Goal: Task Accomplishment & Management: Complete application form

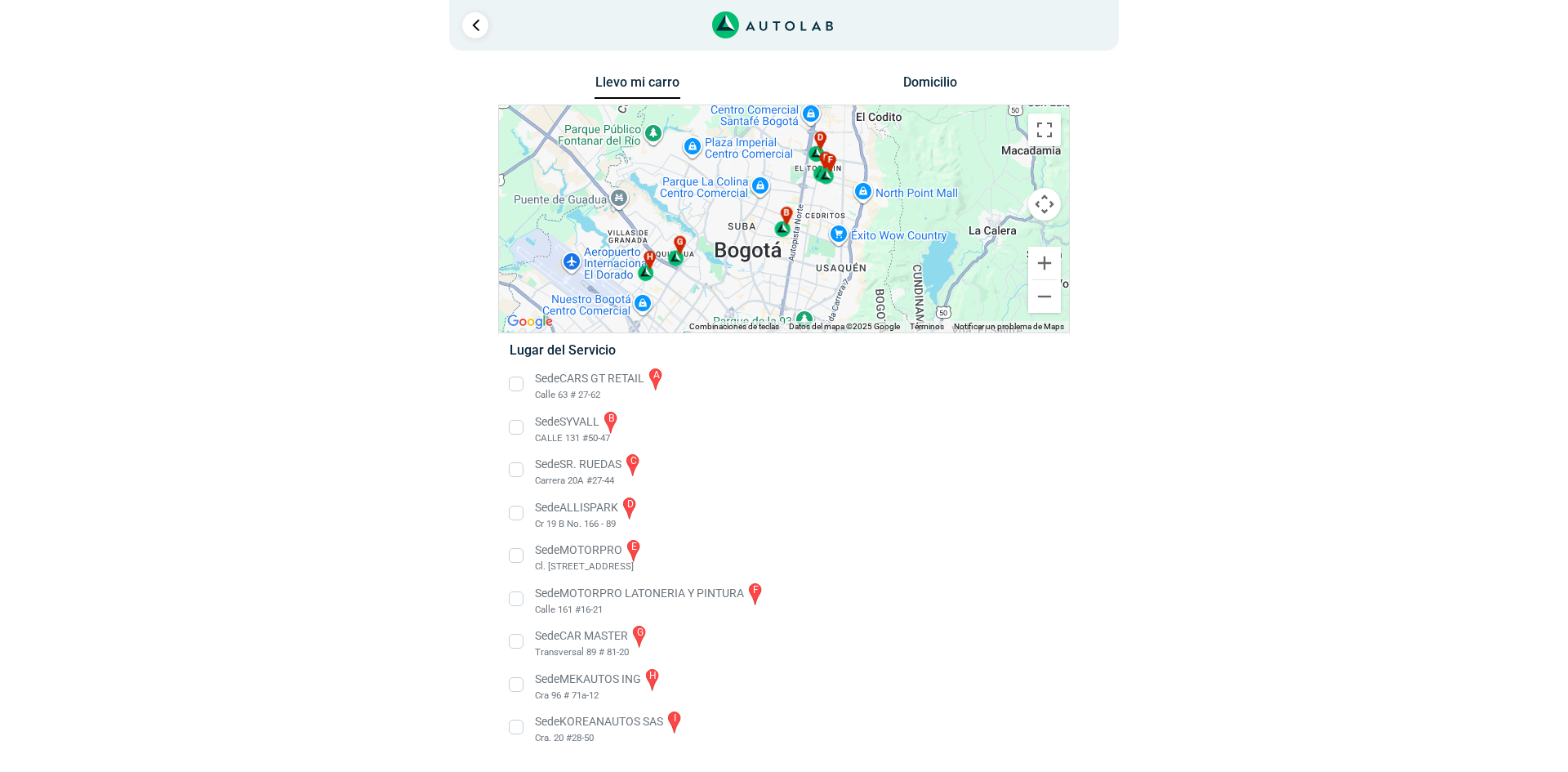
drag, startPoint x: 828, startPoint y: 224, endPoint x: 833, endPoint y: 289, distance: 65.2
click at [833, 289] on div "a b c d e f g" at bounding box center [784, 219] width 570 height 228
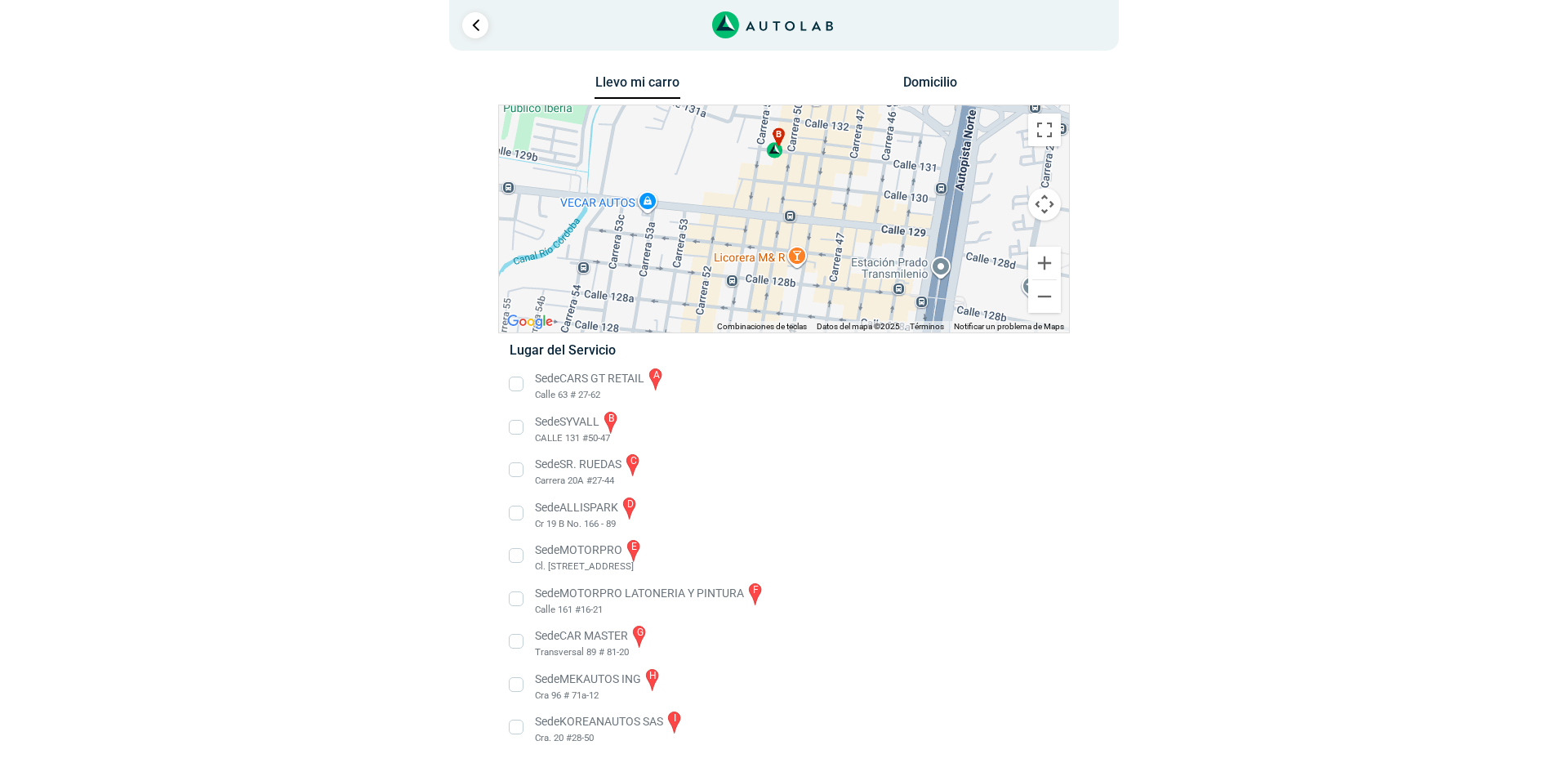
drag, startPoint x: 792, startPoint y: 166, endPoint x: 792, endPoint y: 179, distance: 13.0
click at [792, 179] on div "a b c d e f g" at bounding box center [784, 219] width 570 height 228
drag, startPoint x: 537, startPoint y: 437, endPoint x: 617, endPoint y: 438, distance: 80.0
click at [617, 438] on li "Sede SYVALL b CALLE 131 #50-47" at bounding box center [784, 428] width 573 height 37
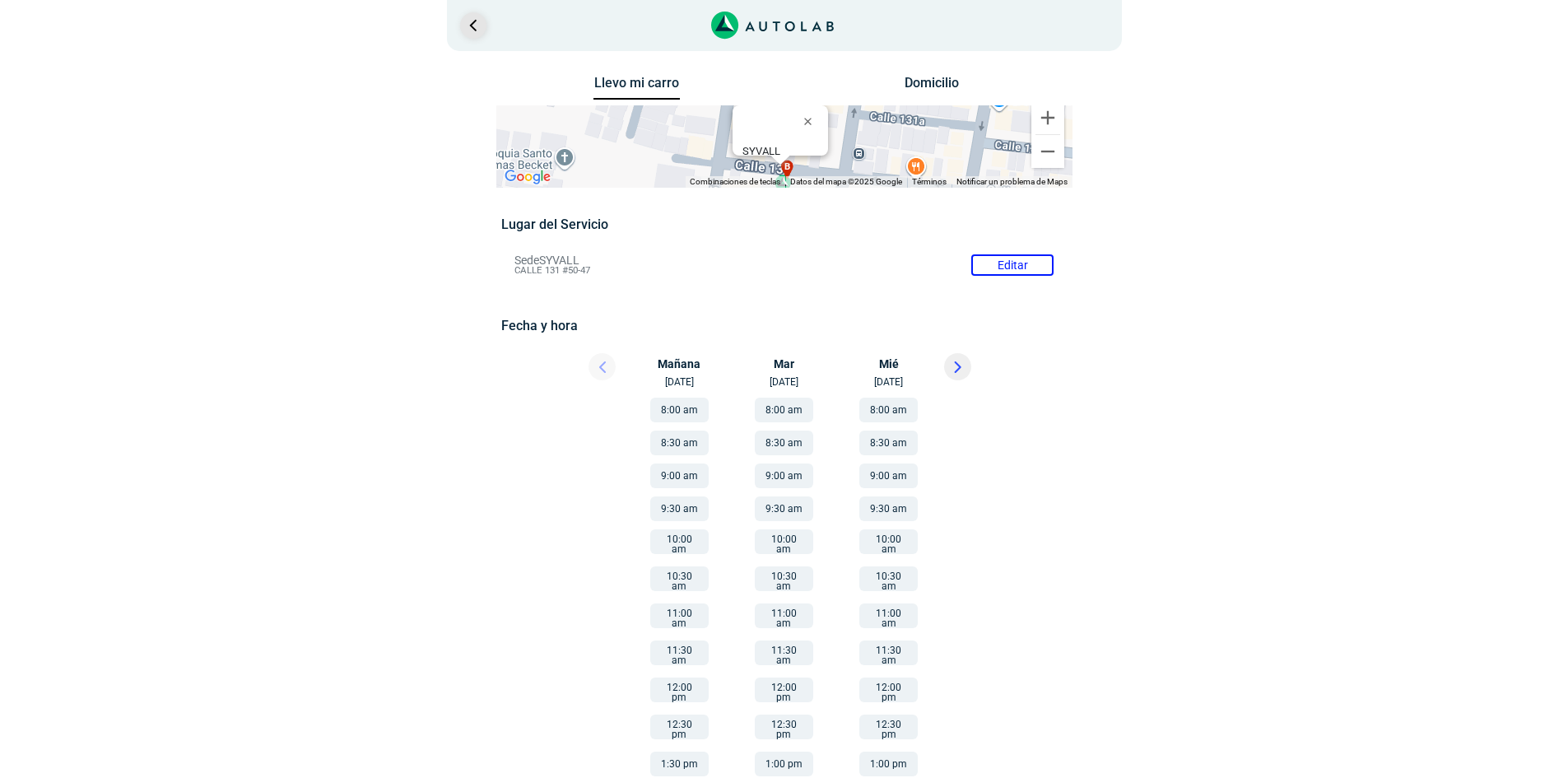
click at [472, 24] on link "Ir al paso anterior" at bounding box center [473, 25] width 26 height 26
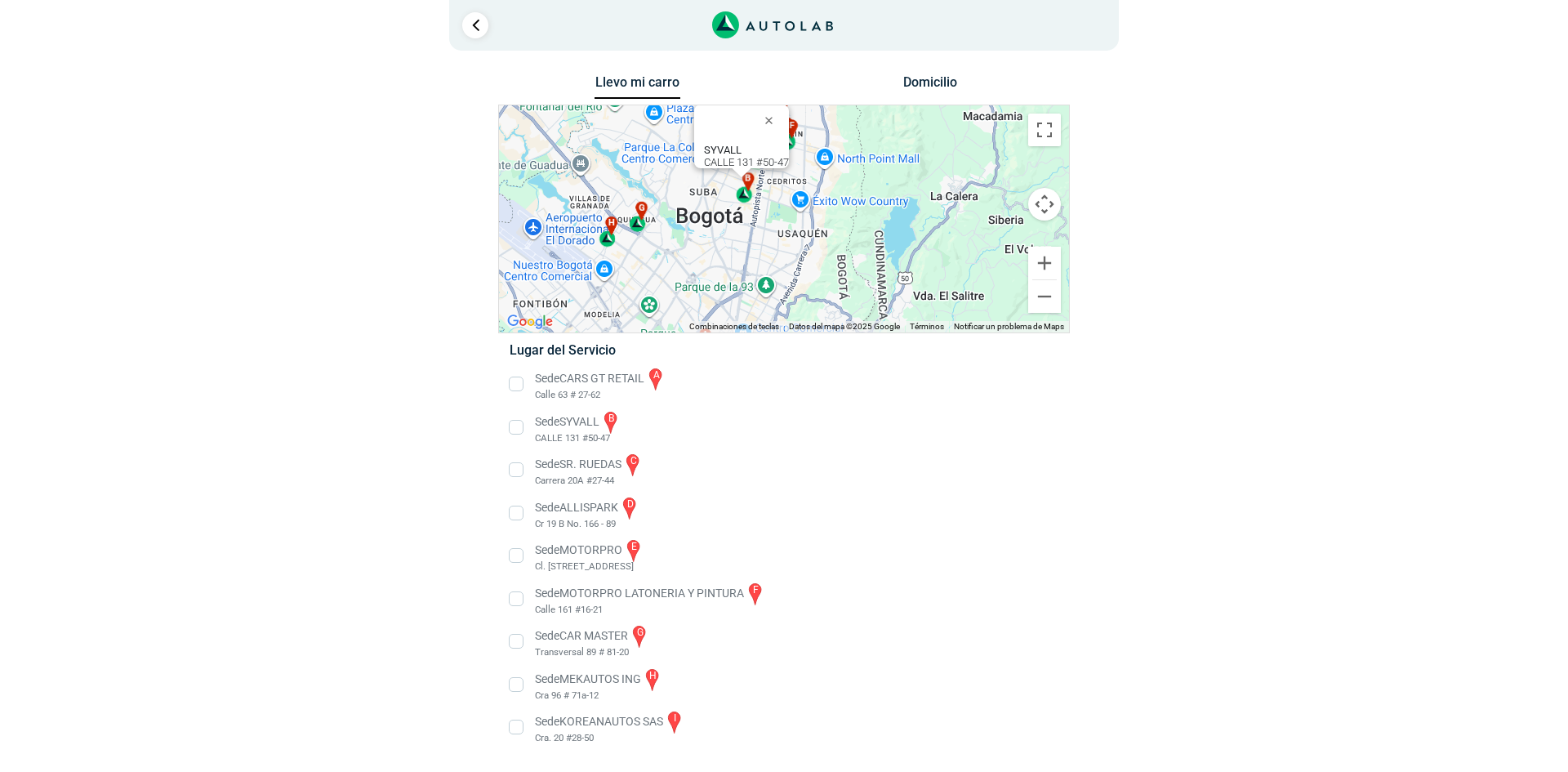
drag, startPoint x: 814, startPoint y: 178, endPoint x: 810, endPoint y: 255, distance: 77.1
click at [810, 255] on div "a b c d e f g" at bounding box center [784, 219] width 570 height 228
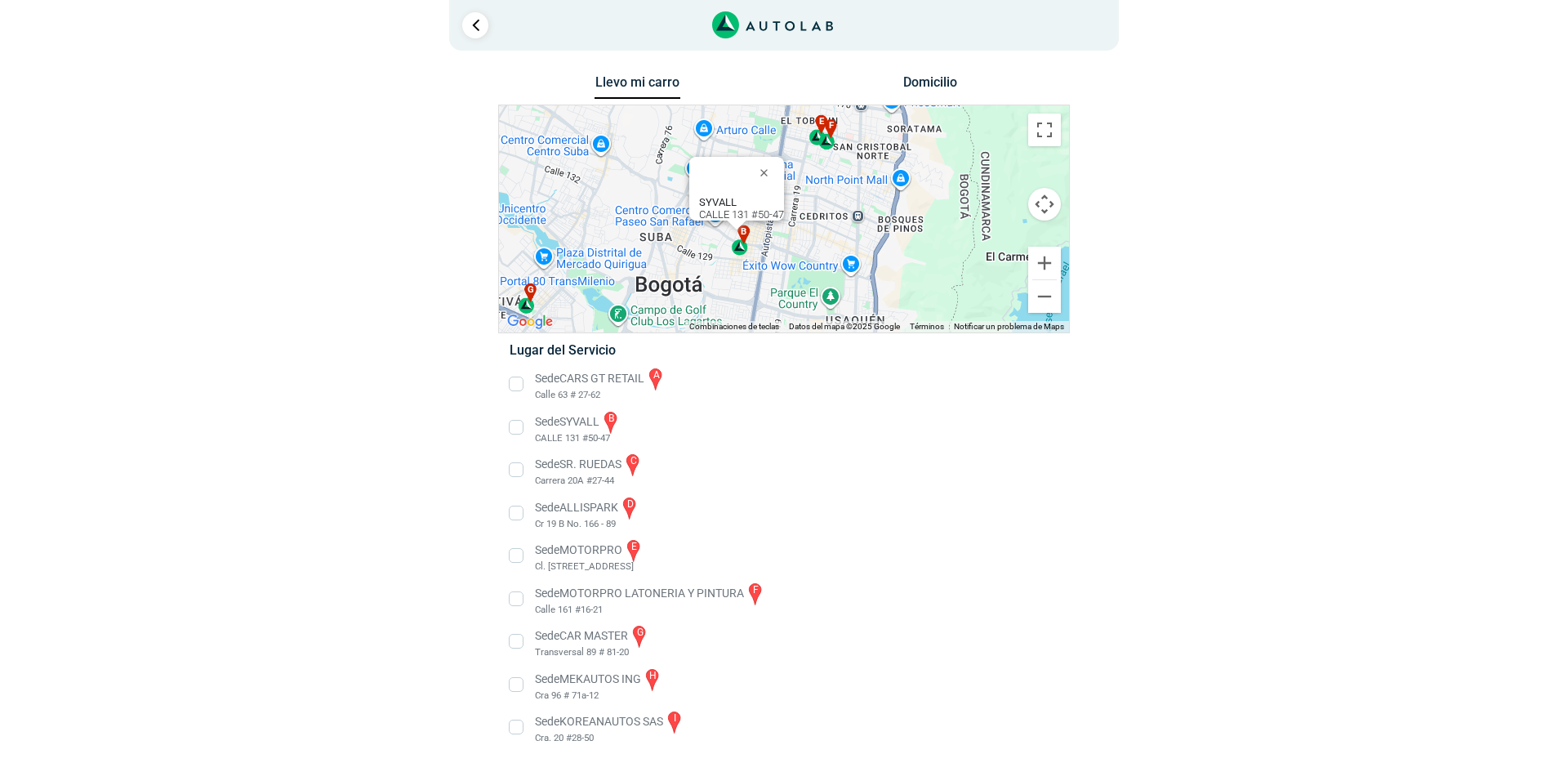
drag, startPoint x: 746, startPoint y: 203, endPoint x: 815, endPoint y: 211, distance: 69.5
click at [815, 211] on div "a b c d e f g" at bounding box center [784, 219] width 570 height 228
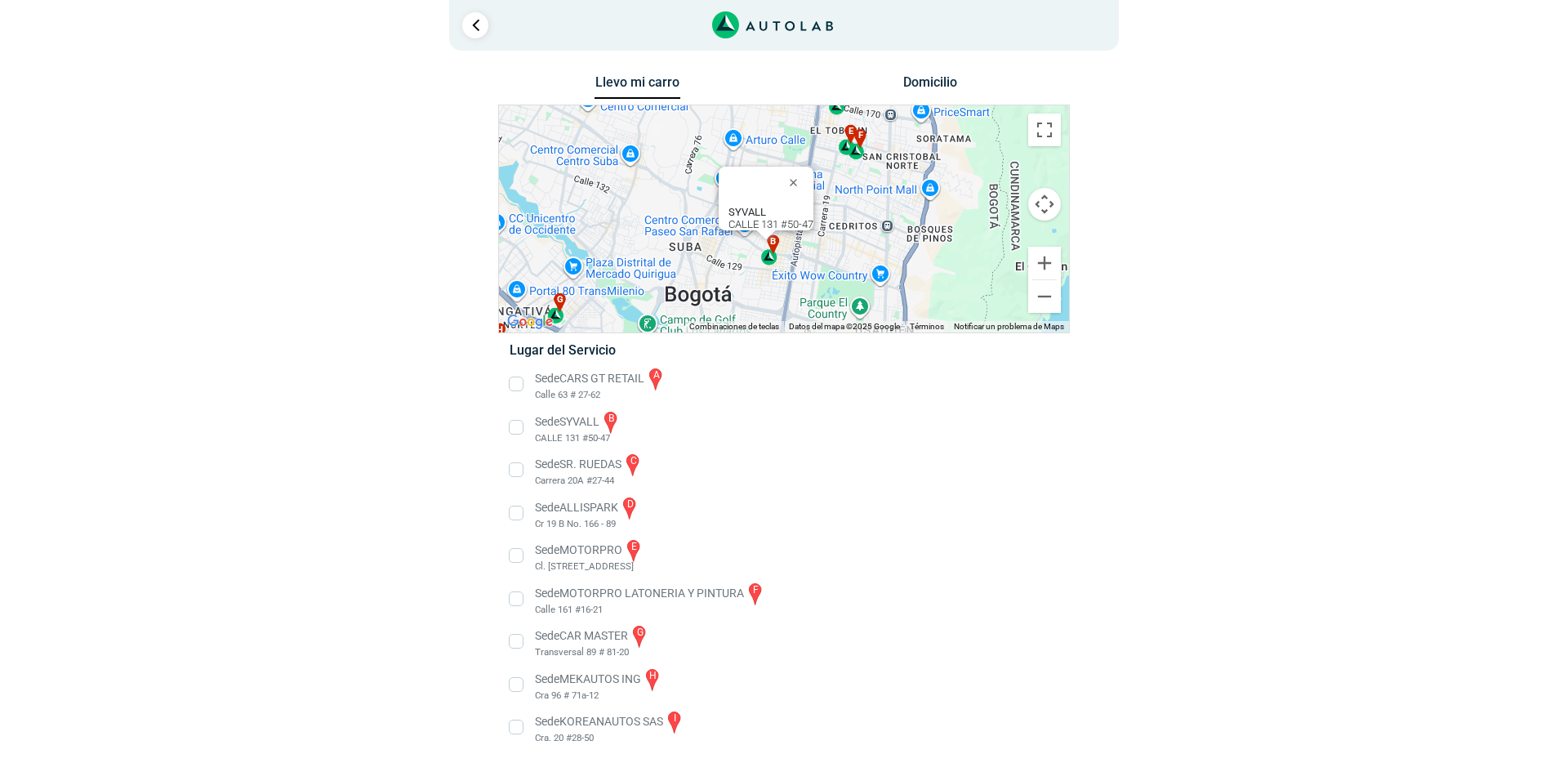
drag, startPoint x: 854, startPoint y: 182, endPoint x: 886, endPoint y: 192, distance: 33.5
click at [886, 192] on div "a b c d e f g" at bounding box center [784, 219] width 570 height 228
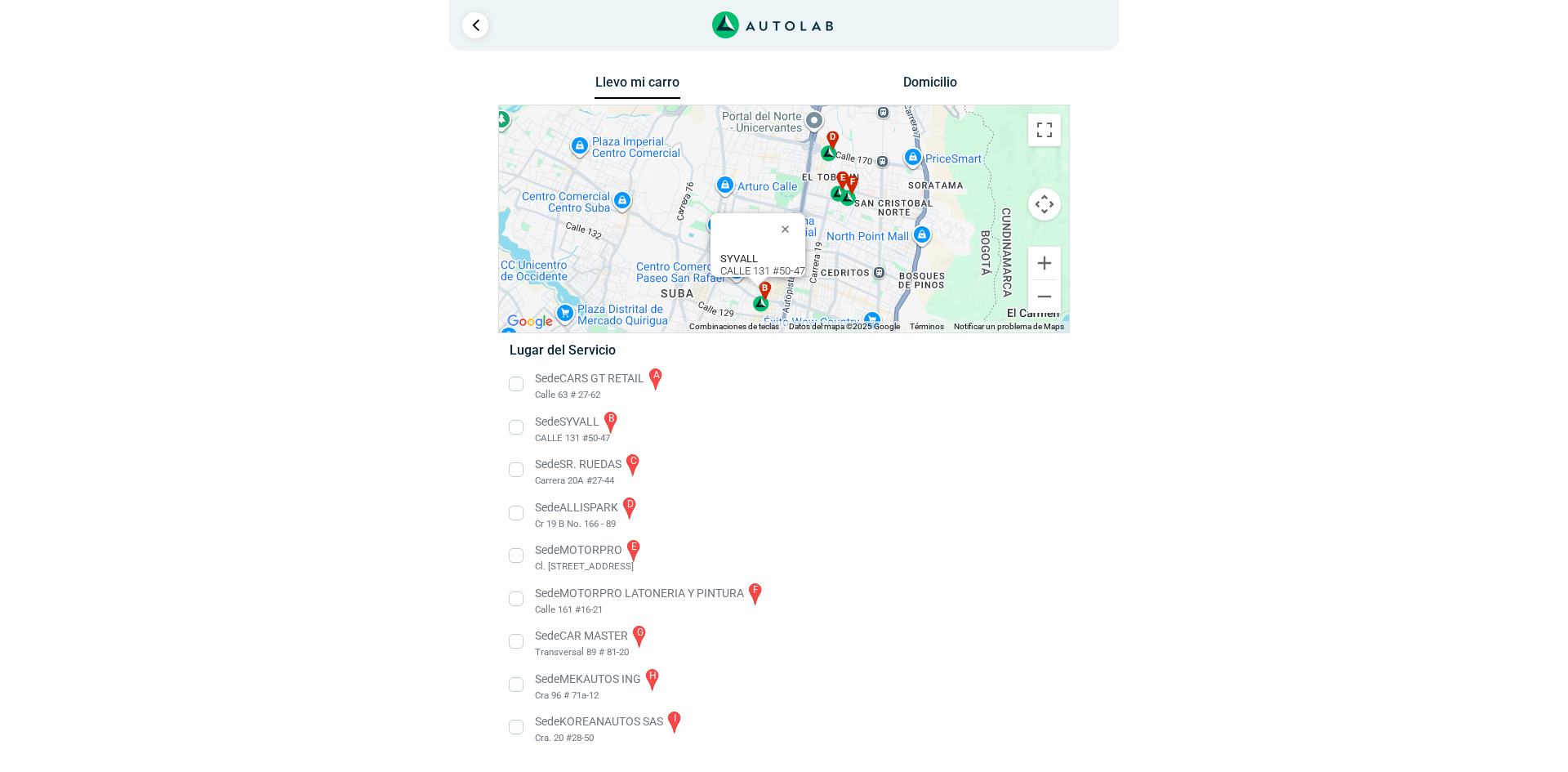
drag, startPoint x: 878, startPoint y: 152, endPoint x: 868, endPoint y: 204, distance: 53.0
click at [868, 204] on div "a b c d e f g" at bounding box center [784, 219] width 570 height 228
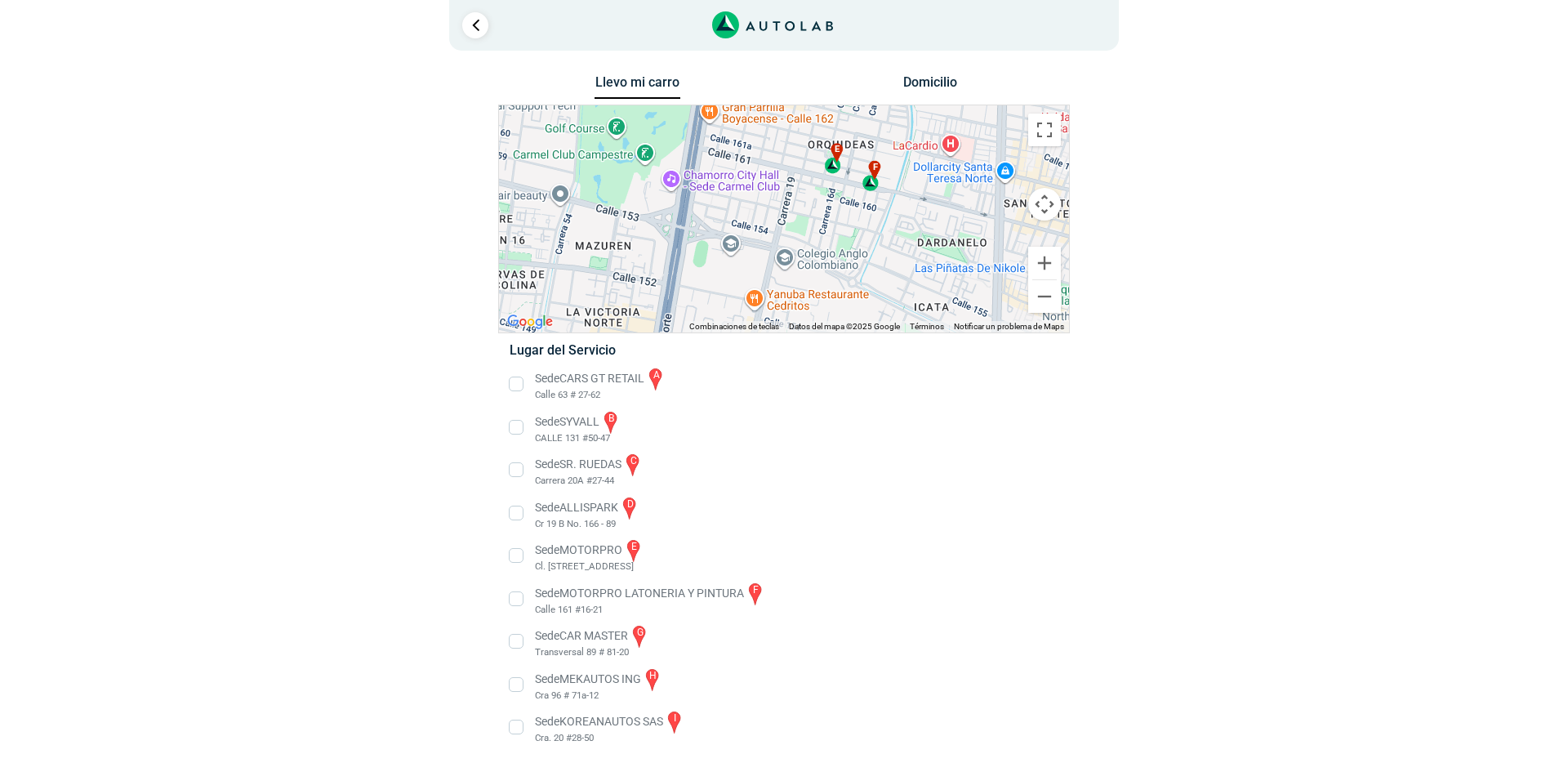
click at [835, 168] on div "e" at bounding box center [833, 158] width 18 height 31
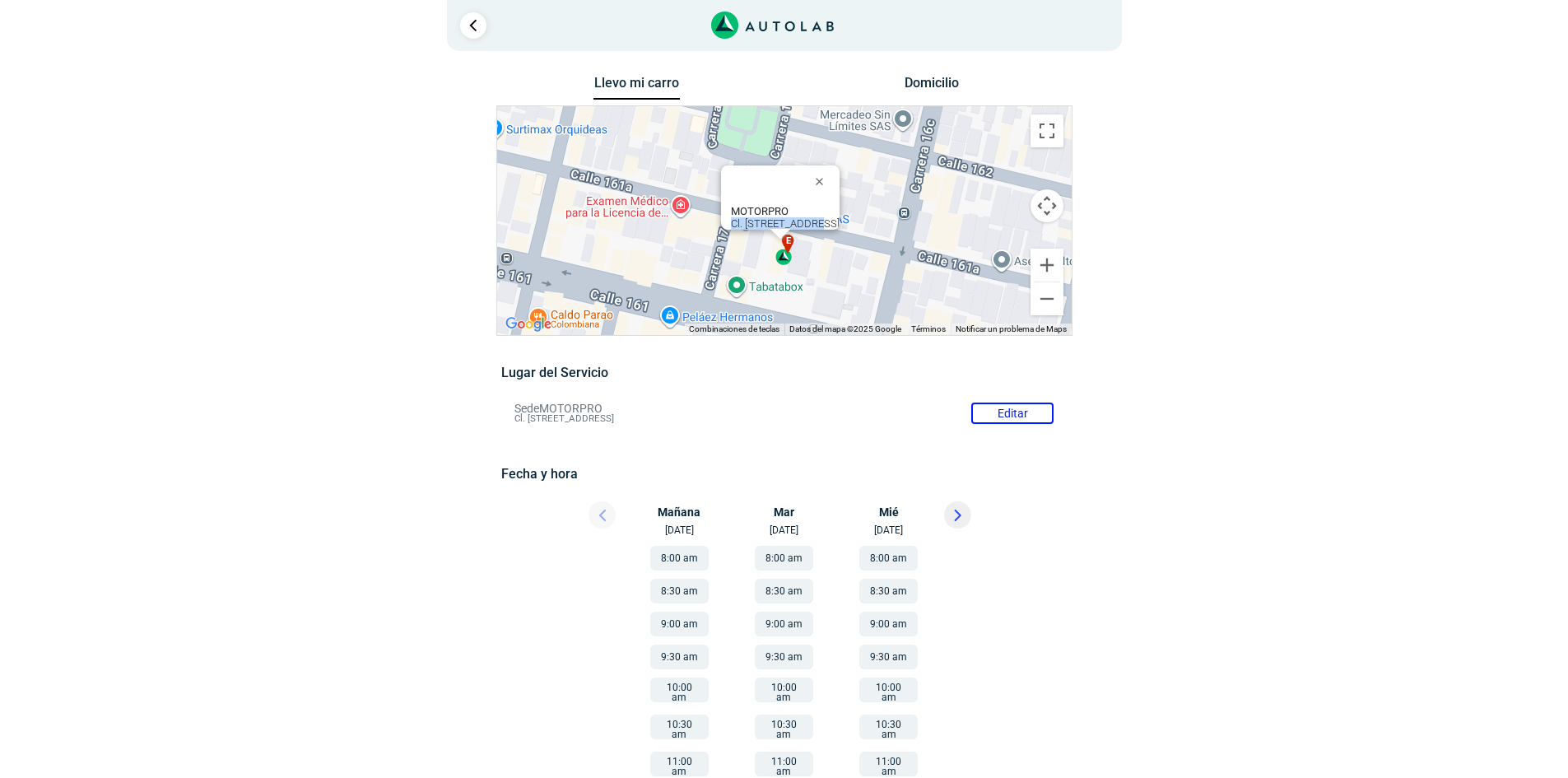
drag, startPoint x: 740, startPoint y: 214, endPoint x: 798, endPoint y: 212, distance: 58.0
click at [798, 212] on div "MOTORPRO Cl. [STREET_ADDRESS]" at bounding box center [785, 217] width 109 height 24
copy div "Cl. 161a #16a -58"
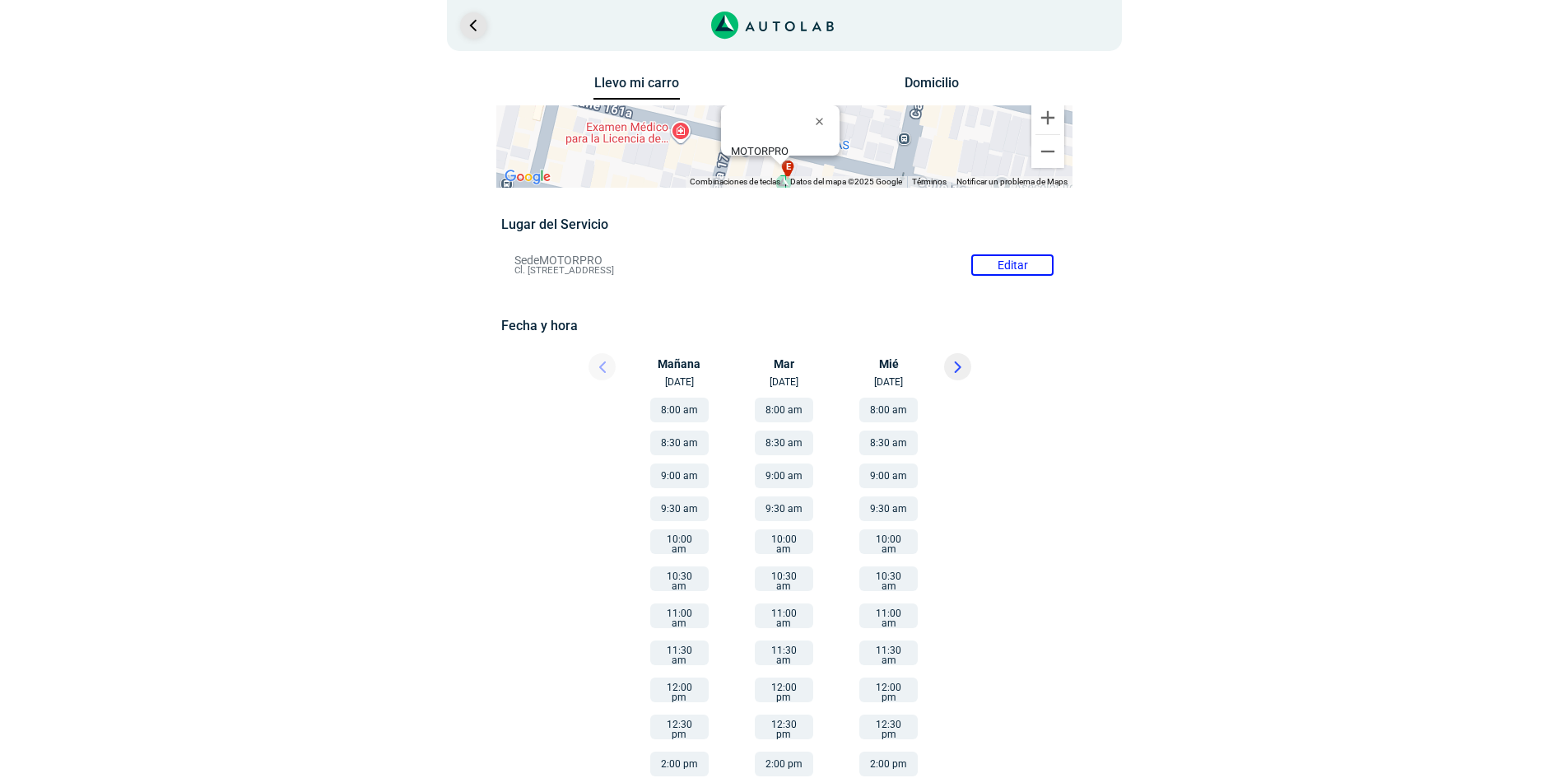
click at [466, 33] on link "Ir al paso anterior" at bounding box center [473, 25] width 26 height 26
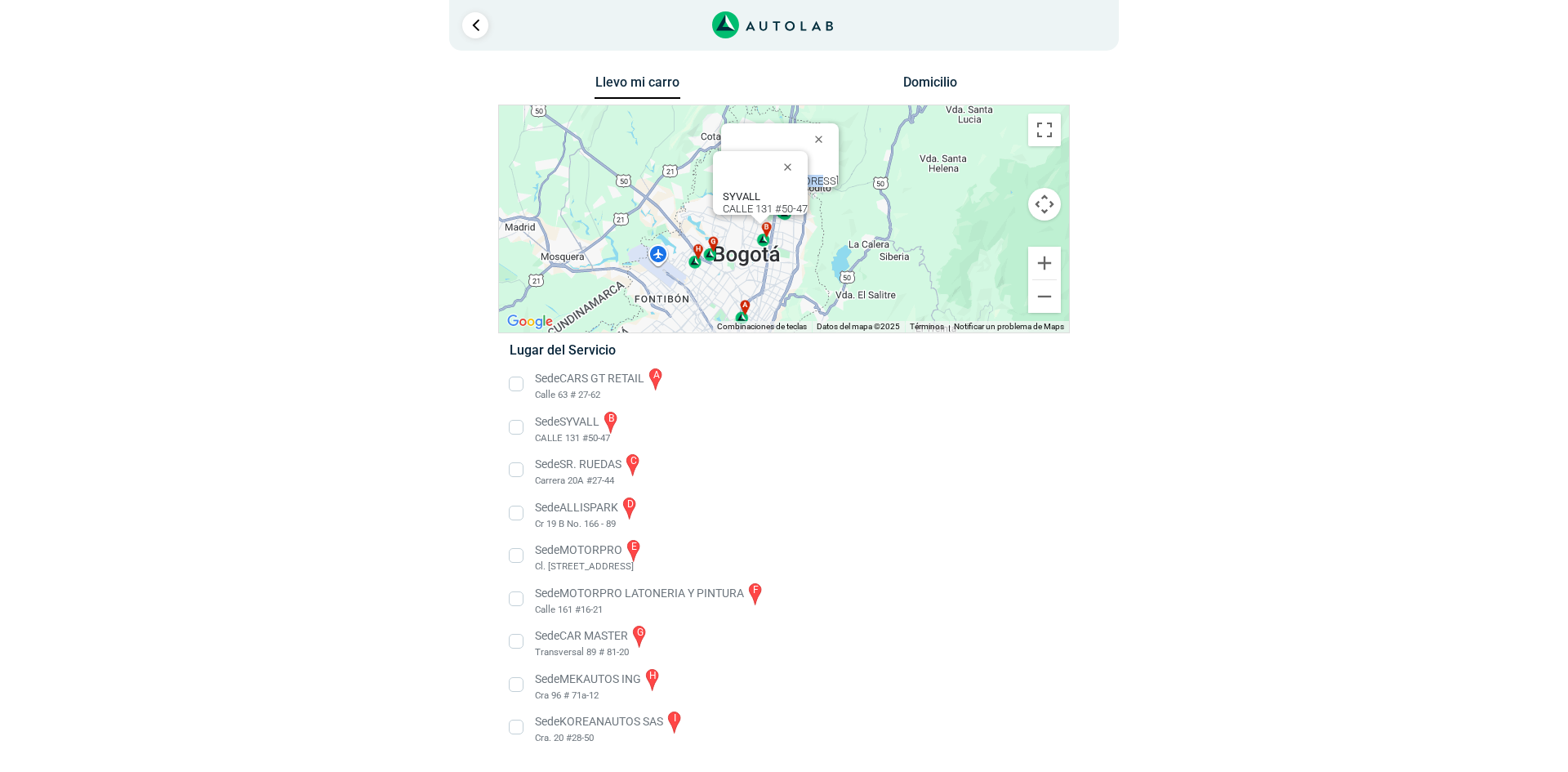
click at [796, 153] on button "Cerrar" at bounding box center [791, 166] width 39 height 39
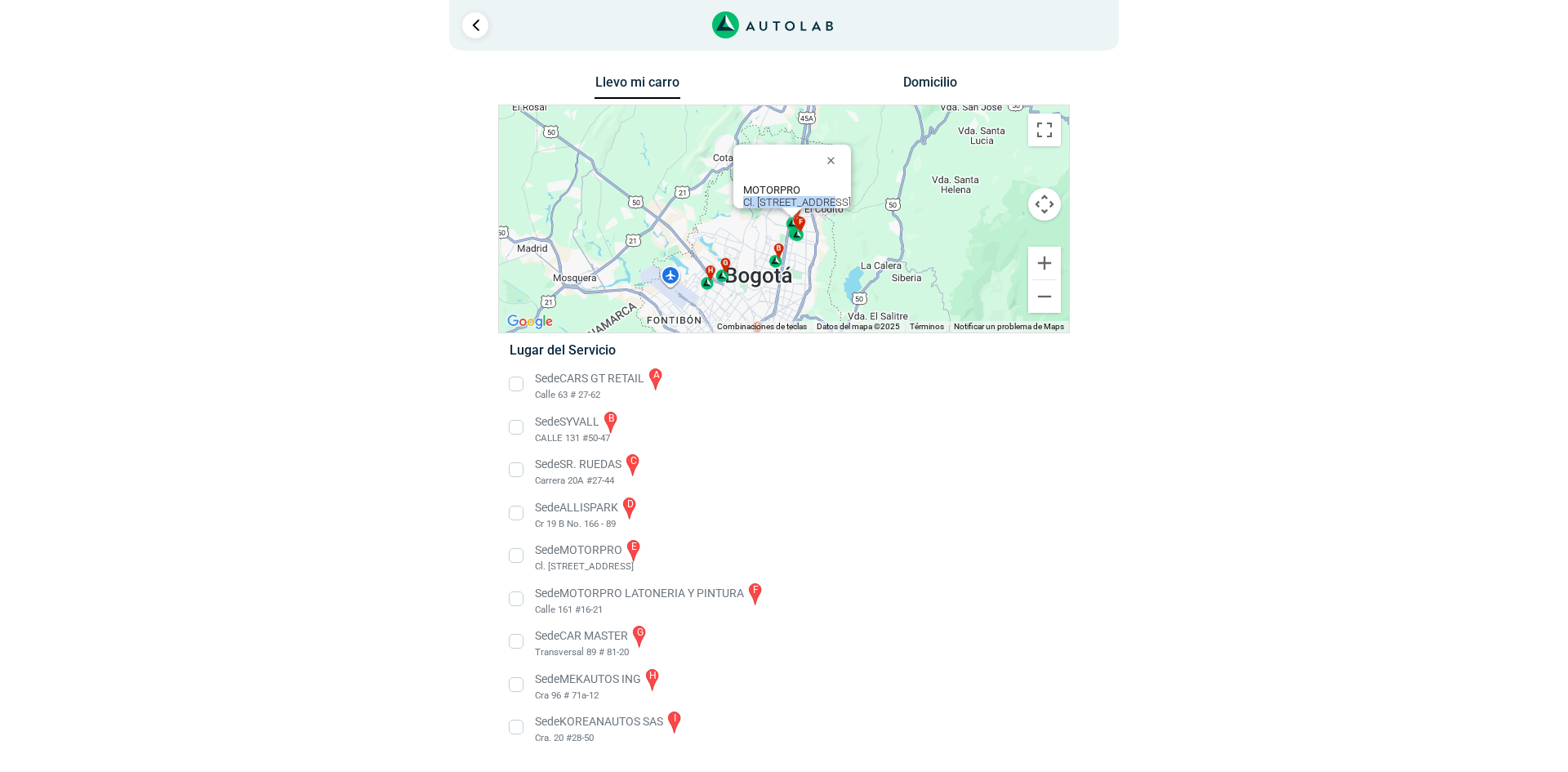
drag, startPoint x: 816, startPoint y: 222, endPoint x: 818, endPoint y: 261, distance: 39.1
click at [831, 245] on div "a b c d e f g" at bounding box center [784, 219] width 570 height 228
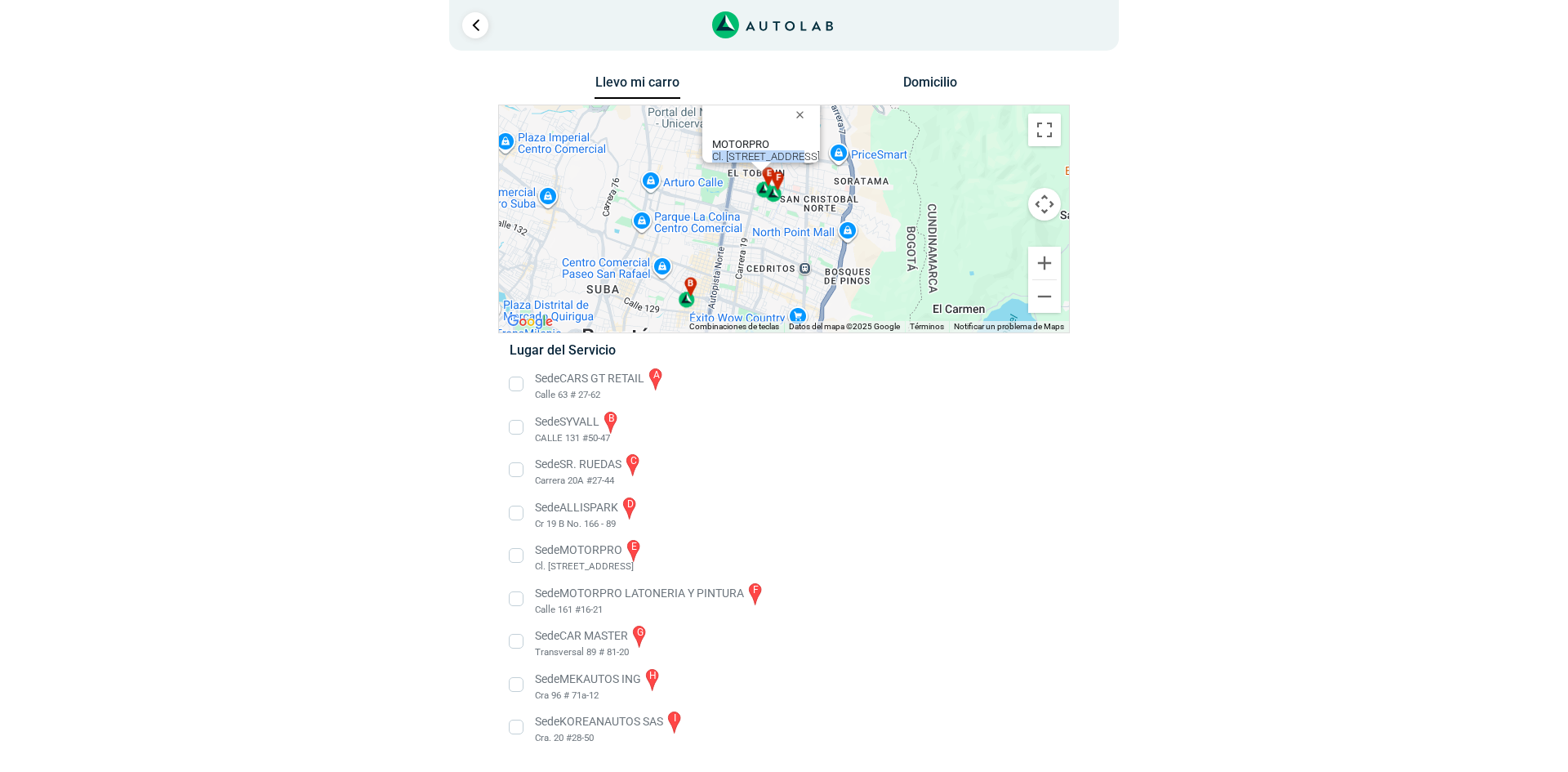
drag, startPoint x: 805, startPoint y: 227, endPoint x: 809, endPoint y: 252, distance: 25.3
click at [809, 252] on div "a b c d e f g" at bounding box center [784, 219] width 570 height 228
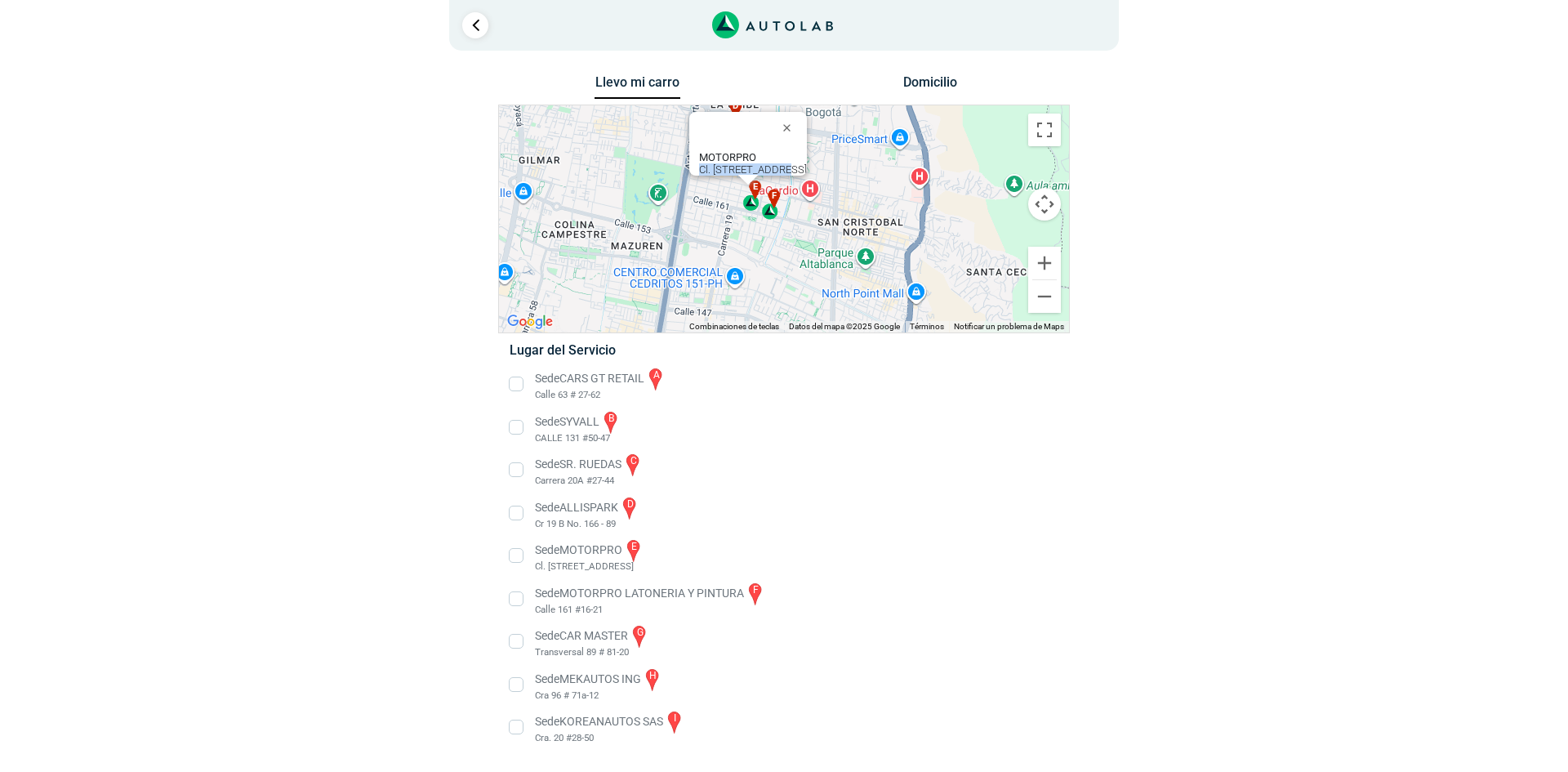
click at [768, 215] on div "f" at bounding box center [771, 203] width 18 height 30
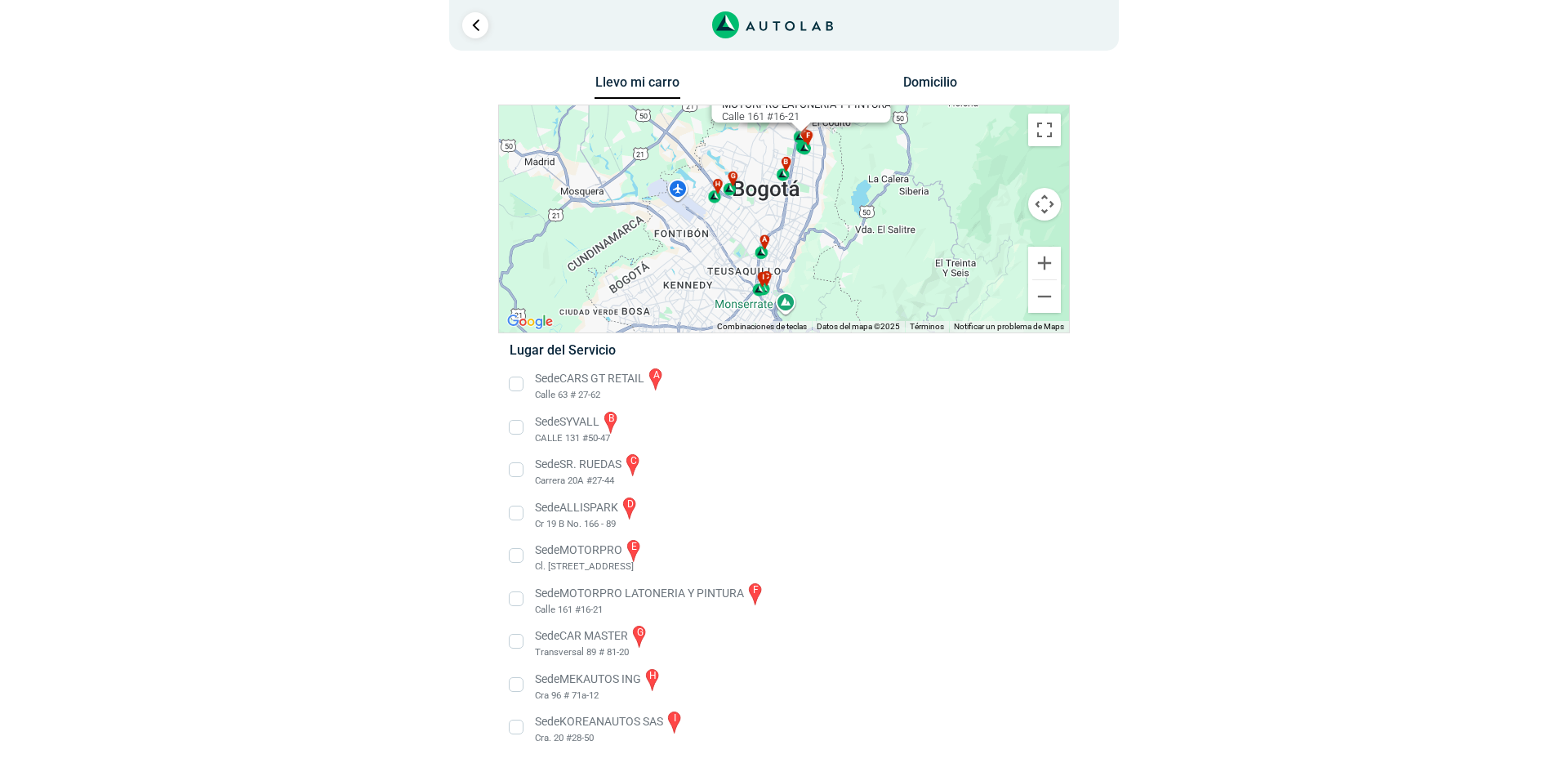
click at [779, 201] on div "a b c d e f g" at bounding box center [784, 219] width 570 height 228
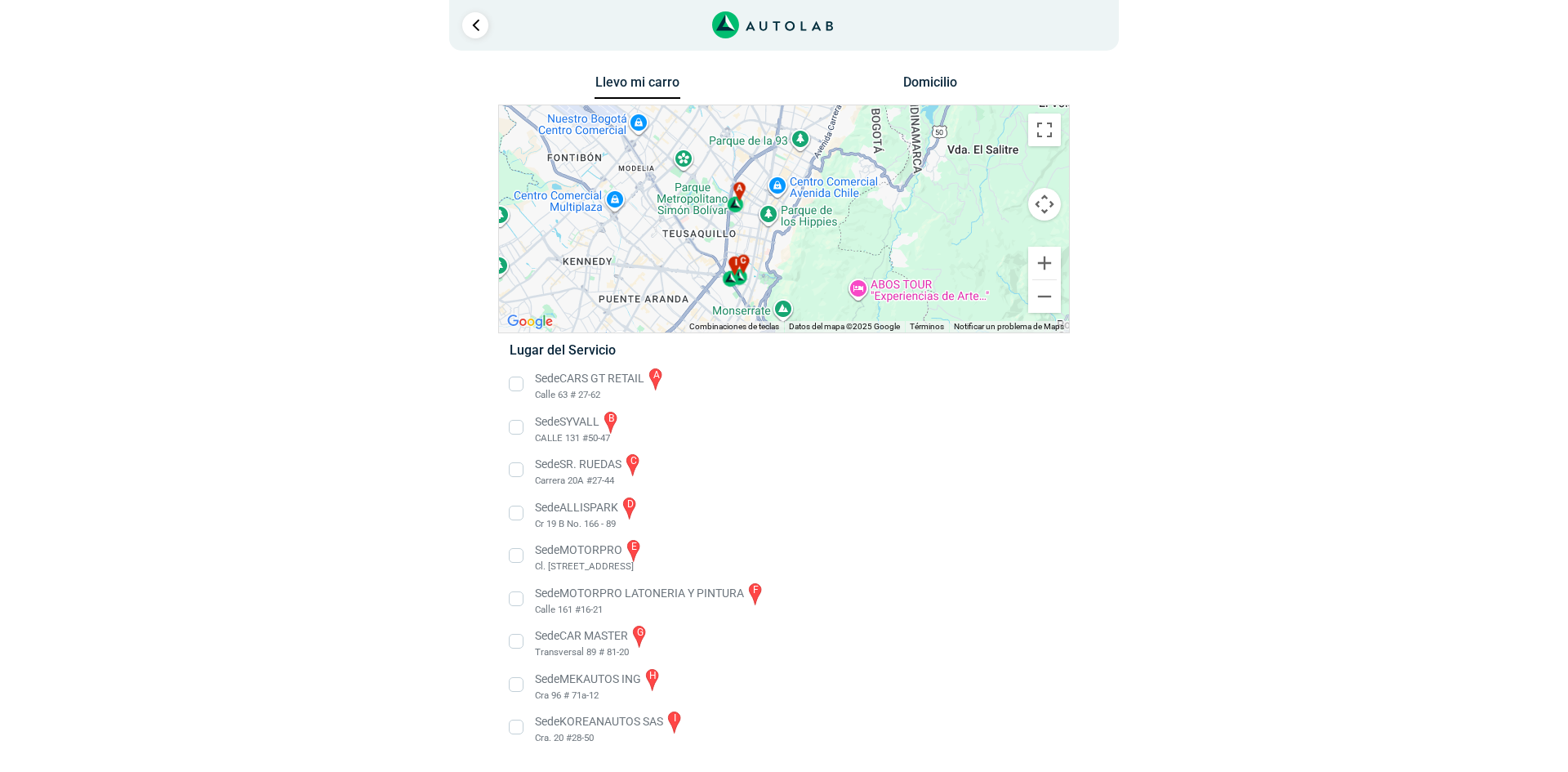
drag, startPoint x: 789, startPoint y: 235, endPoint x: 797, endPoint y: 160, distance: 75.4
click at [797, 160] on div "a b c d e f g" at bounding box center [784, 219] width 570 height 228
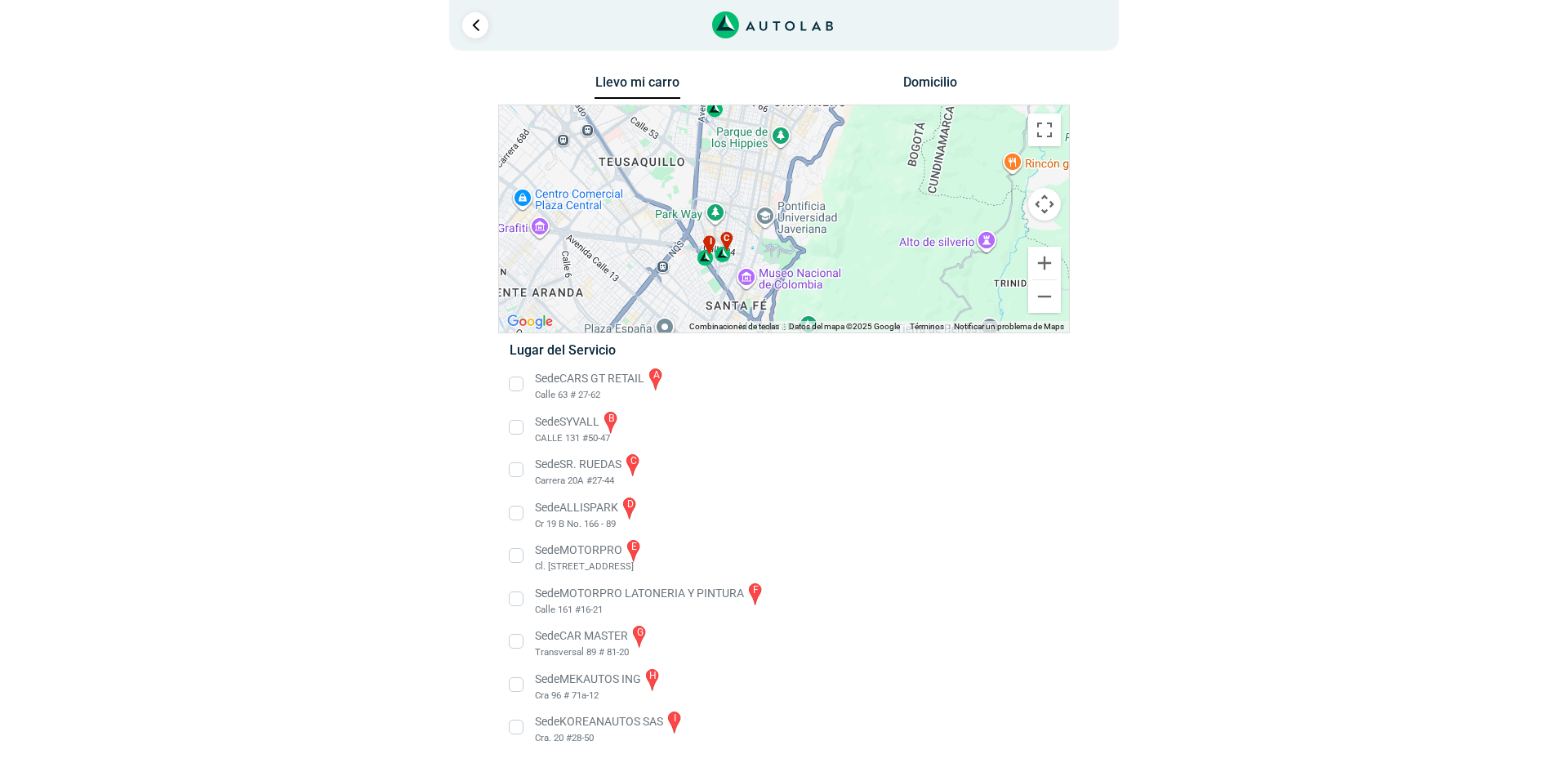
drag, startPoint x: 767, startPoint y: 263, endPoint x: 797, endPoint y: 230, distance: 44.6
click at [797, 230] on div "a b c d e f g" at bounding box center [784, 219] width 570 height 228
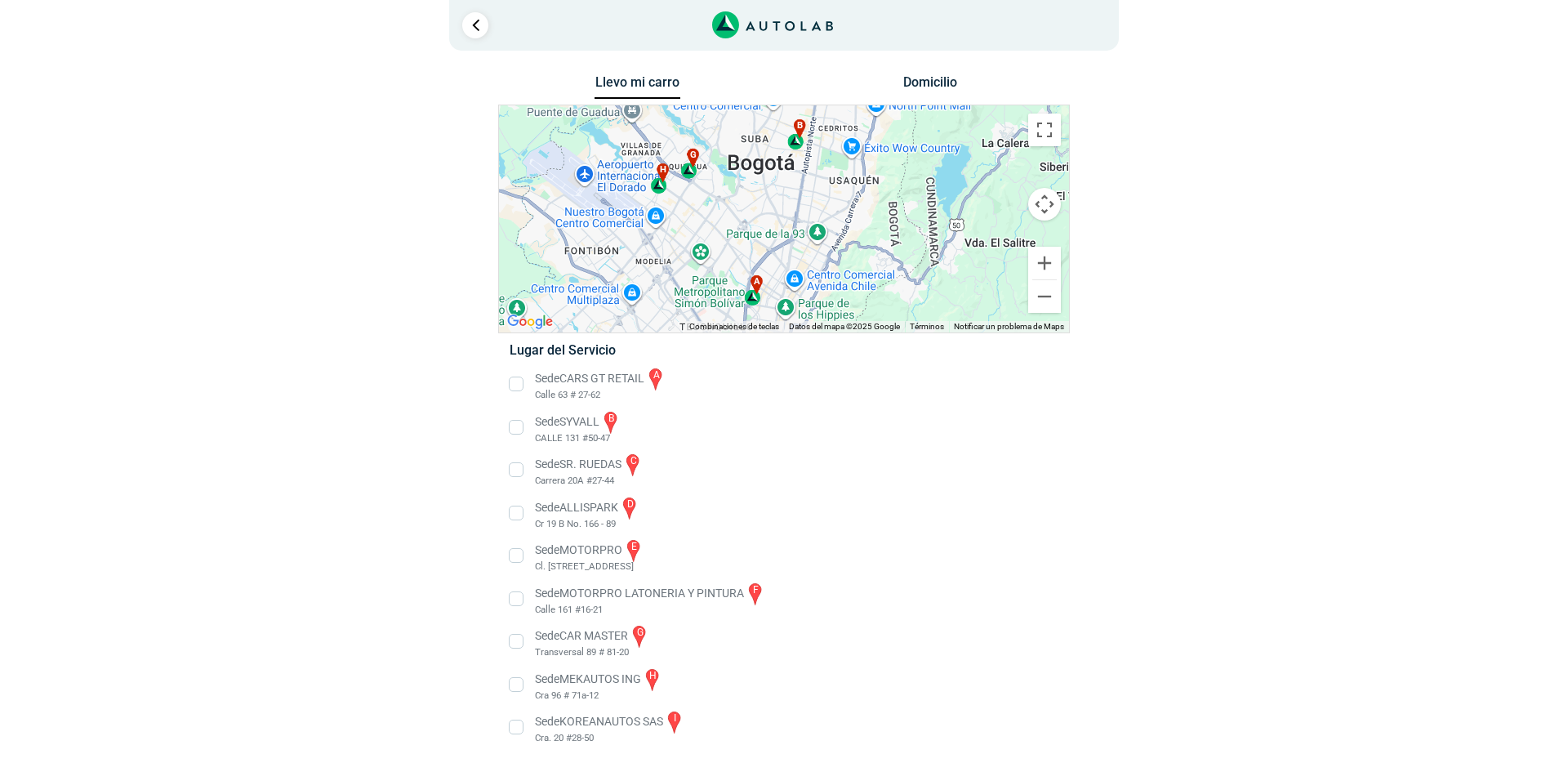
drag, startPoint x: 839, startPoint y: 151, endPoint x: 832, endPoint y: 260, distance: 109.2
click at [835, 273] on div "a b c d e f g" at bounding box center [784, 219] width 570 height 228
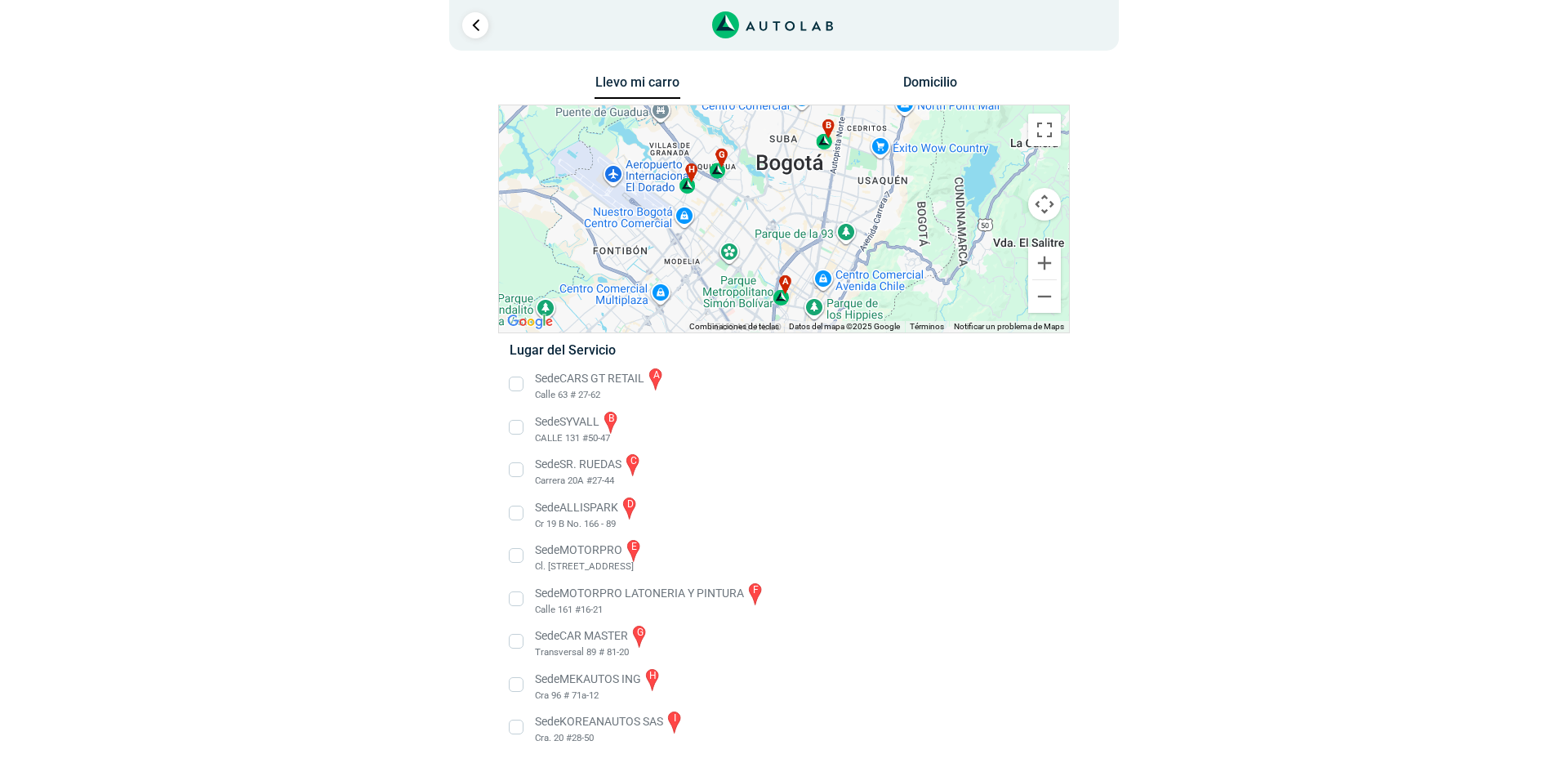
drag, startPoint x: 835, startPoint y: 220, endPoint x: 869, endPoint y: 213, distance: 34.7
click at [869, 213] on div "a b c d e f g" at bounding box center [784, 219] width 570 height 228
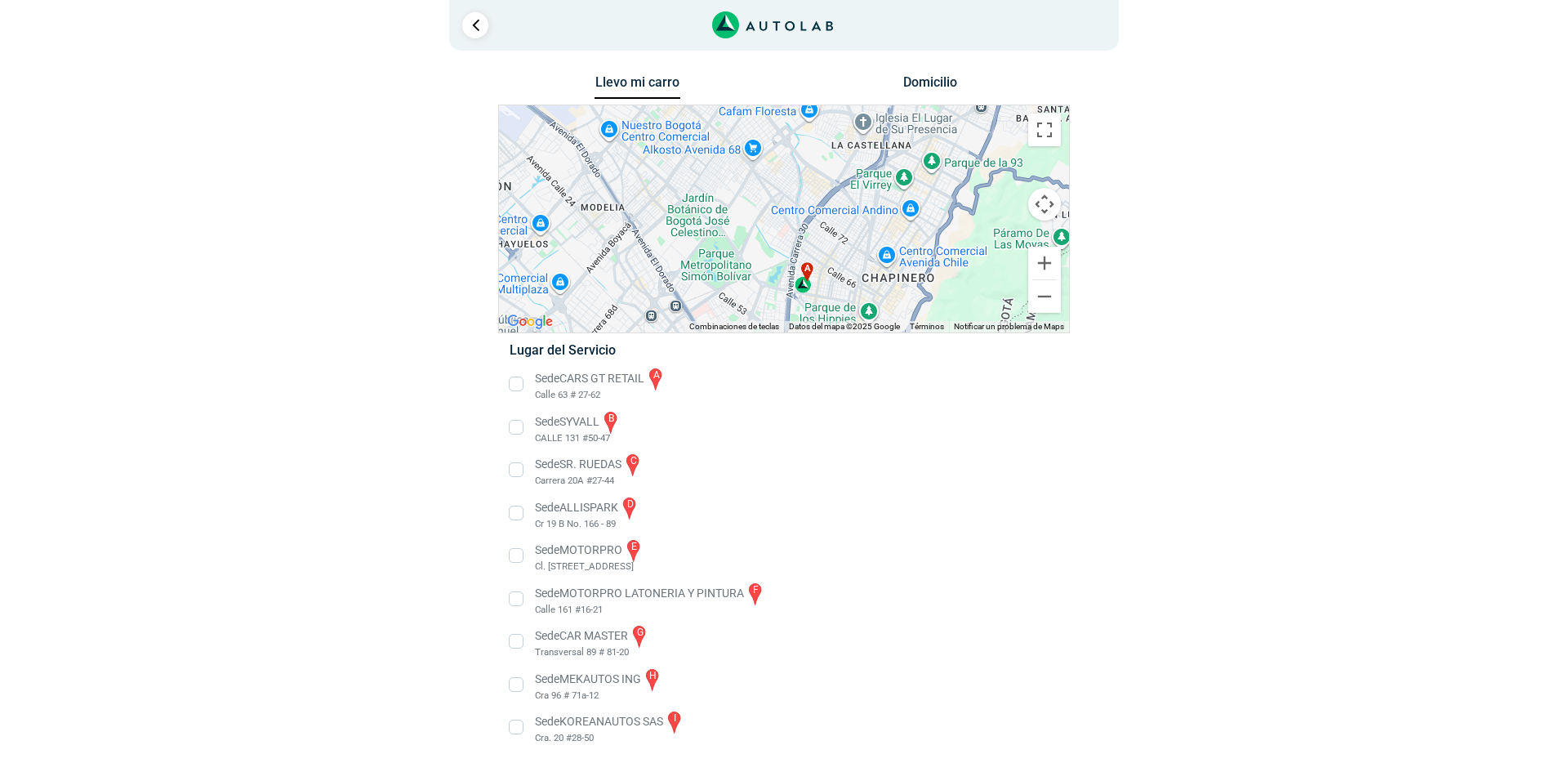
drag, startPoint x: 838, startPoint y: 307, endPoint x: 885, endPoint y: 228, distance: 91.9
click at [885, 228] on div "a b c d e f g" at bounding box center [784, 219] width 570 height 228
click at [801, 289] on div "a" at bounding box center [803, 278] width 18 height 31
